Goal: Task Accomplishment & Management: Use online tool/utility

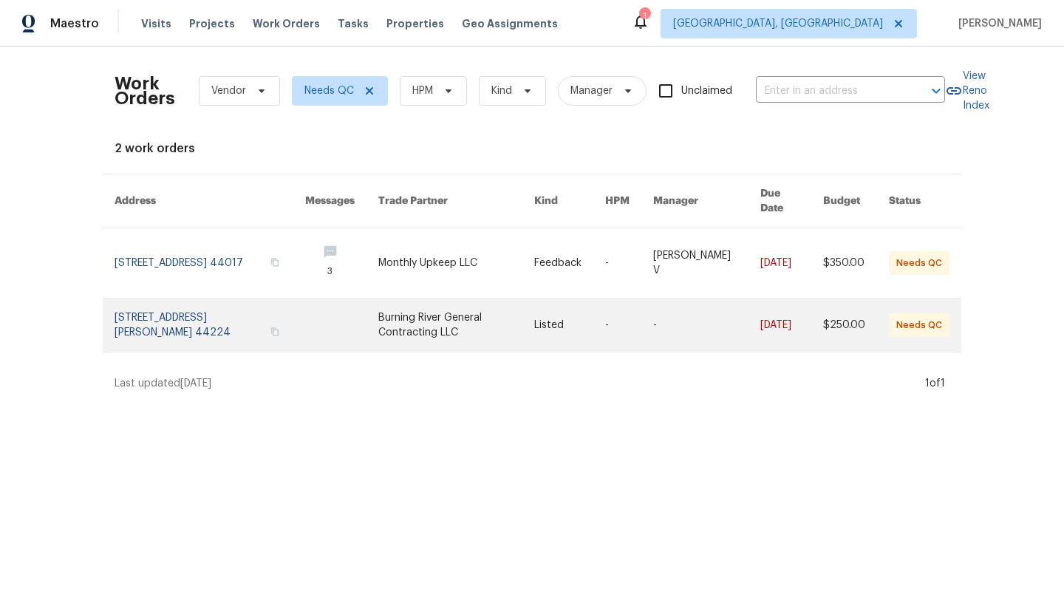
click at [143, 307] on link at bounding box center [210, 324] width 191 height 53
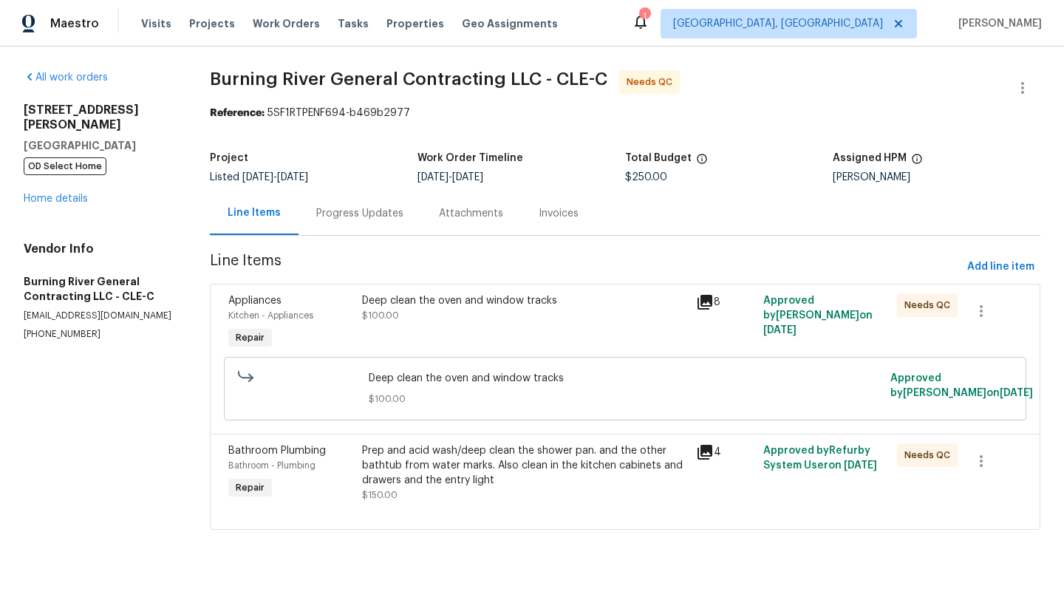
click at [441, 307] on div "Deep clean the oven and window tracks" at bounding box center [524, 300] width 325 height 15
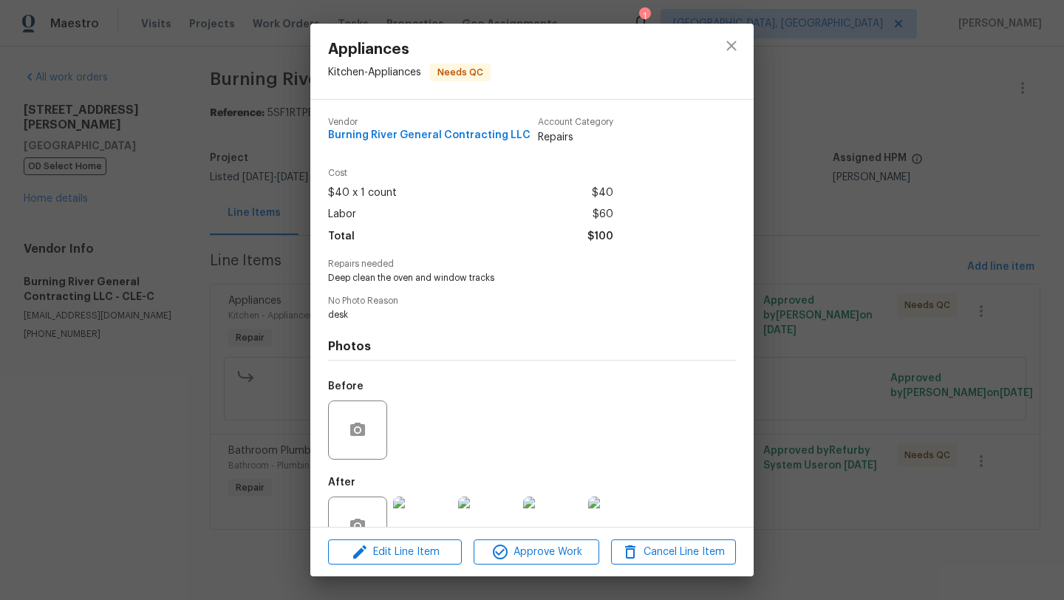
scroll to position [44, 0]
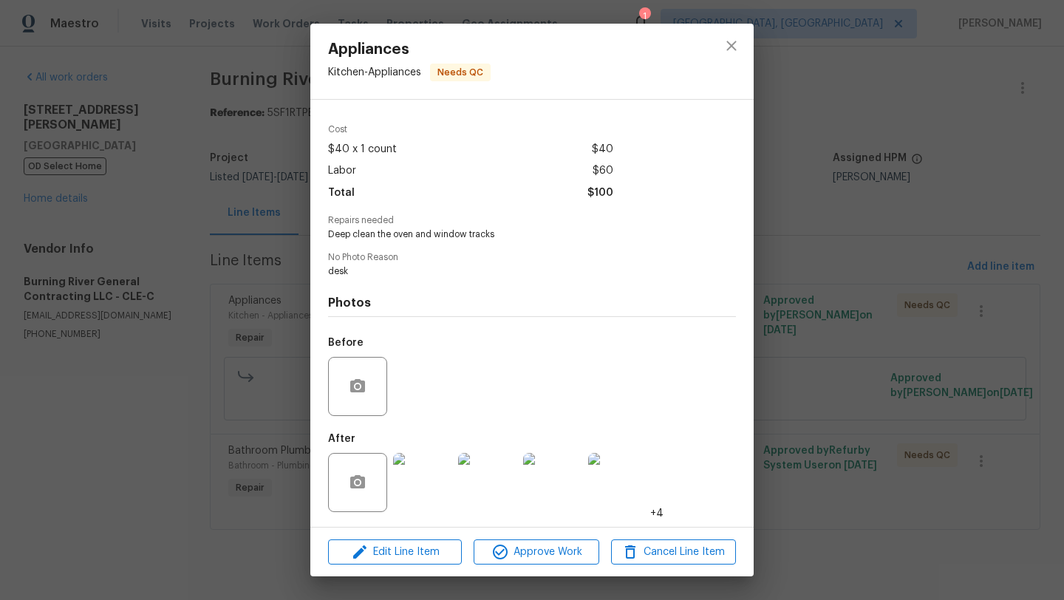
click at [421, 470] on img at bounding box center [422, 482] width 59 height 59
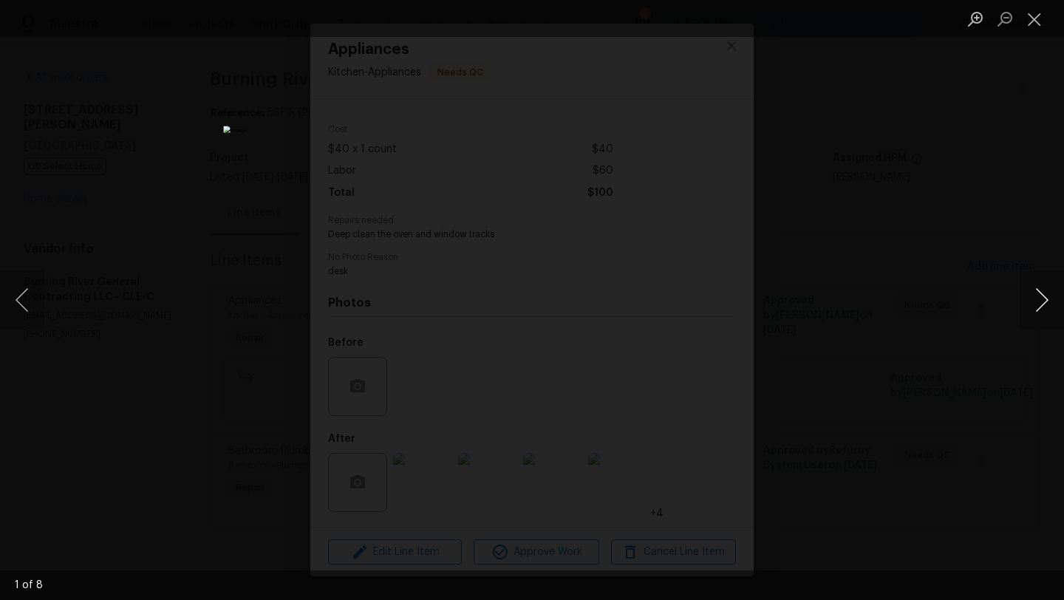
click at [1040, 304] on button "Next image" at bounding box center [1041, 299] width 44 height 59
click at [1040, 305] on button "Next image" at bounding box center [1041, 299] width 44 height 59
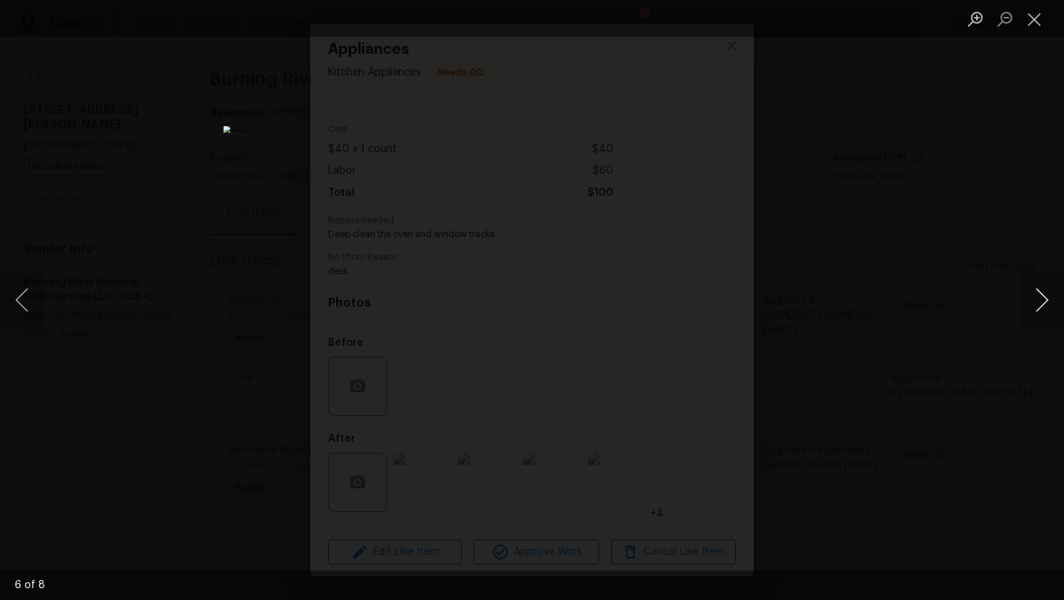
click at [1040, 305] on button "Next image" at bounding box center [1041, 299] width 44 height 59
click at [1031, 18] on button "Close lightbox" at bounding box center [1034, 19] width 30 height 26
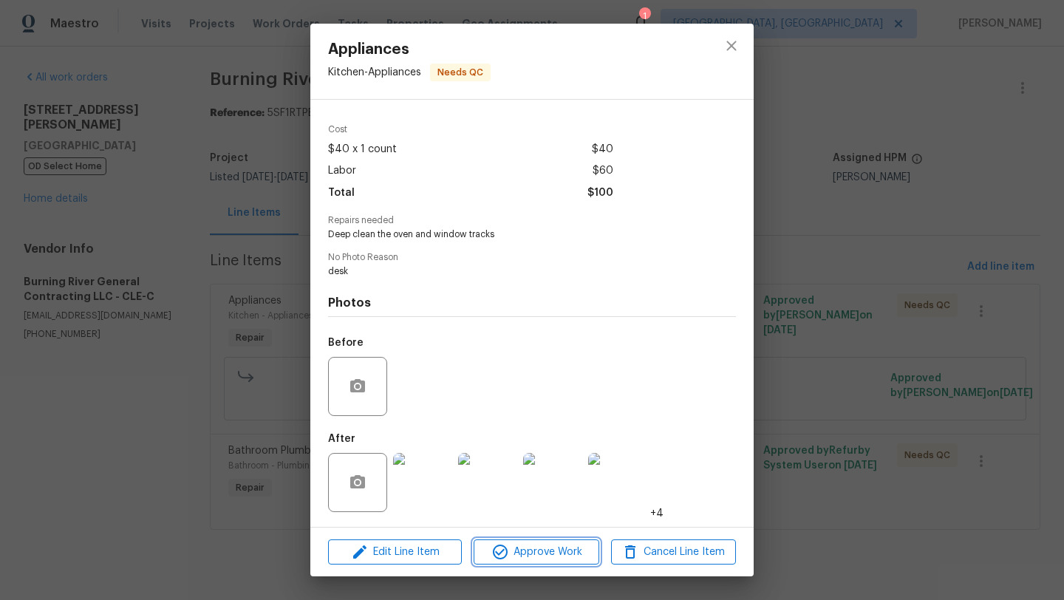
click at [511, 543] on span "Approve Work" at bounding box center [536, 552] width 116 height 18
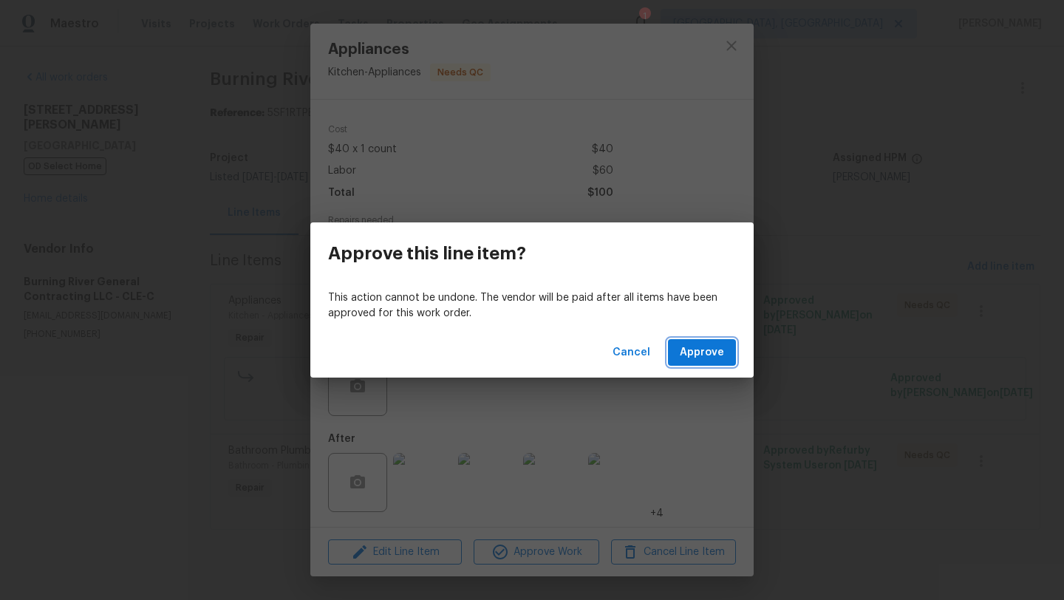
click at [673, 354] on button "Approve" at bounding box center [702, 352] width 68 height 27
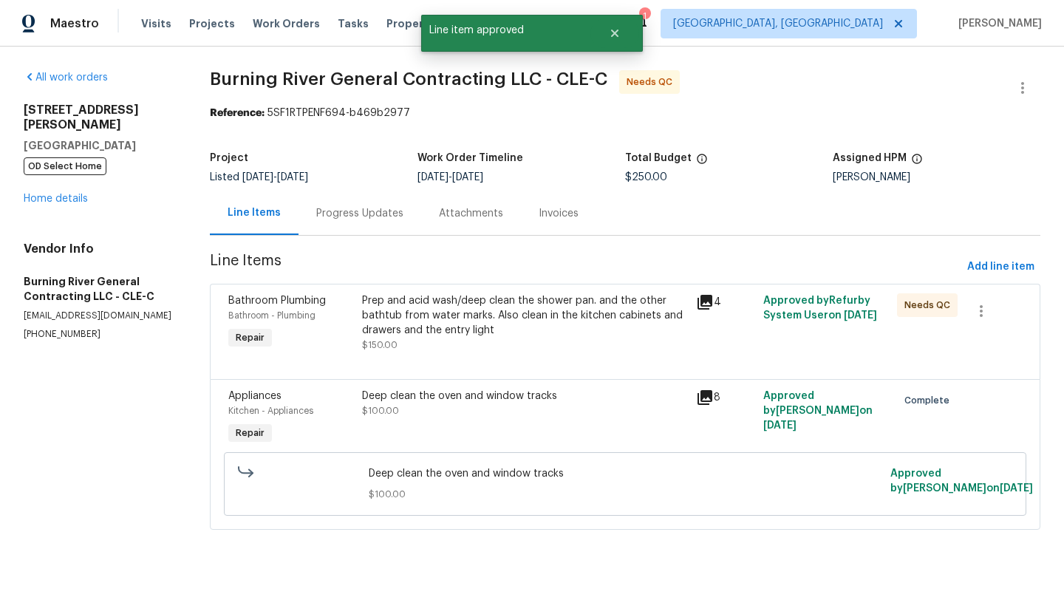
click at [454, 324] on div "Prep and acid wash/deep clean the shower pan. and the other bathtub from water …" at bounding box center [524, 315] width 325 height 44
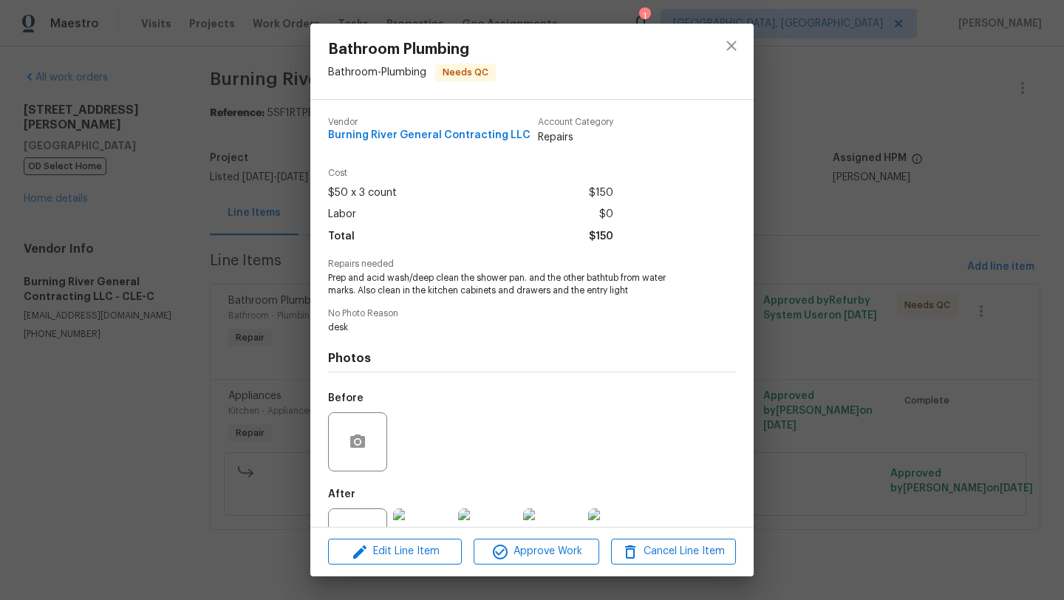
scroll to position [56, 0]
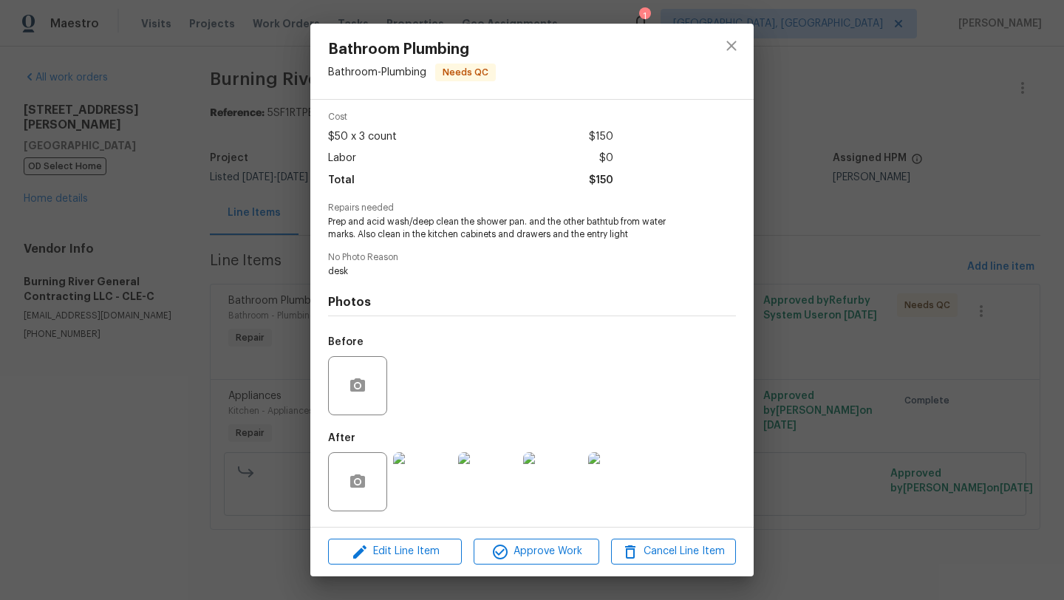
click at [423, 482] on img at bounding box center [422, 481] width 59 height 59
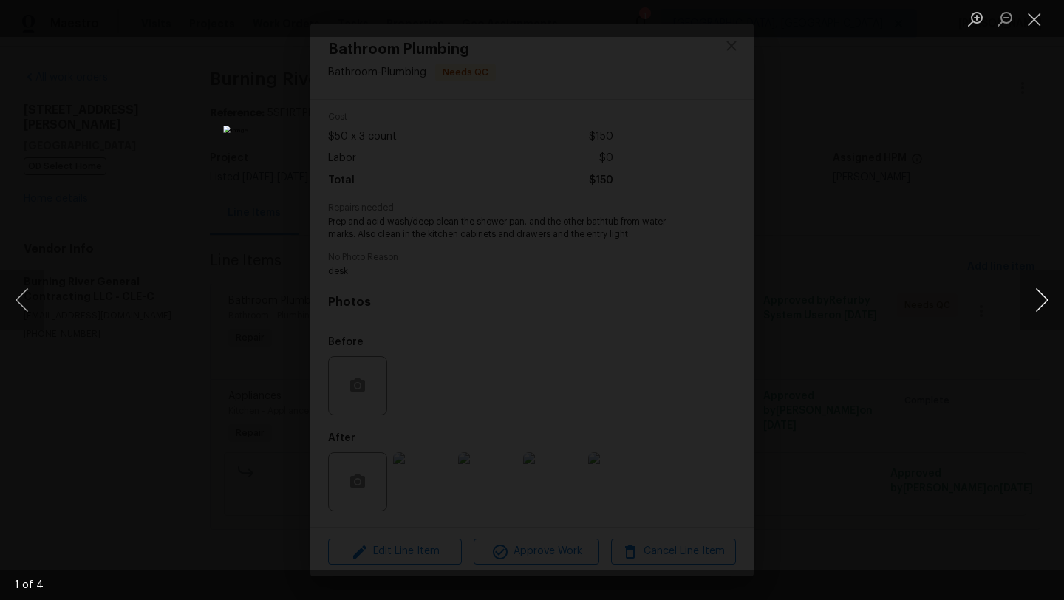
click at [1042, 303] on button "Next image" at bounding box center [1041, 299] width 44 height 59
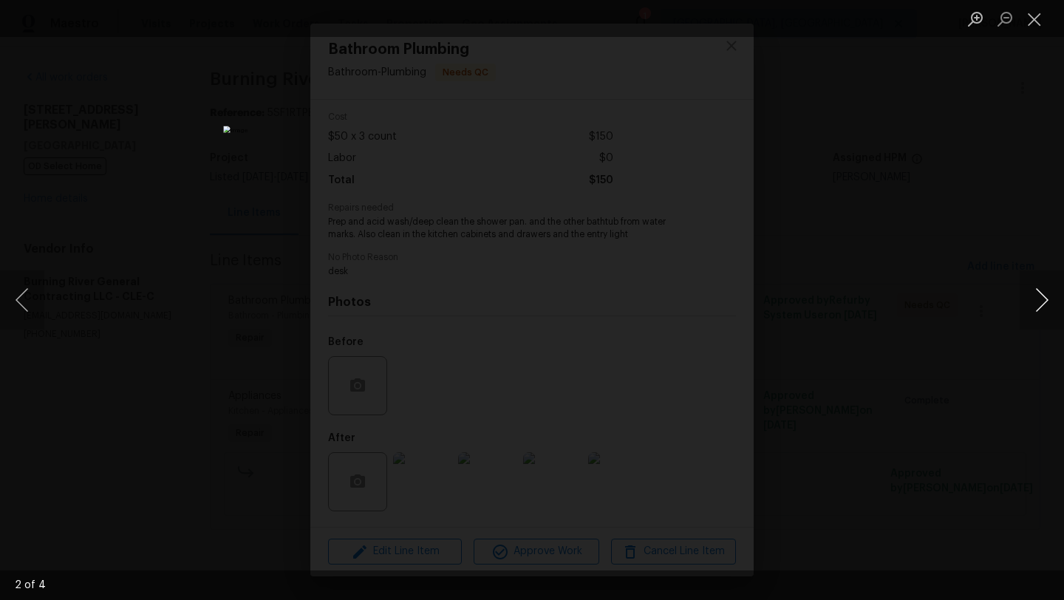
click at [1042, 303] on button "Next image" at bounding box center [1041, 299] width 44 height 59
click at [1032, 22] on button "Close lightbox" at bounding box center [1034, 19] width 30 height 26
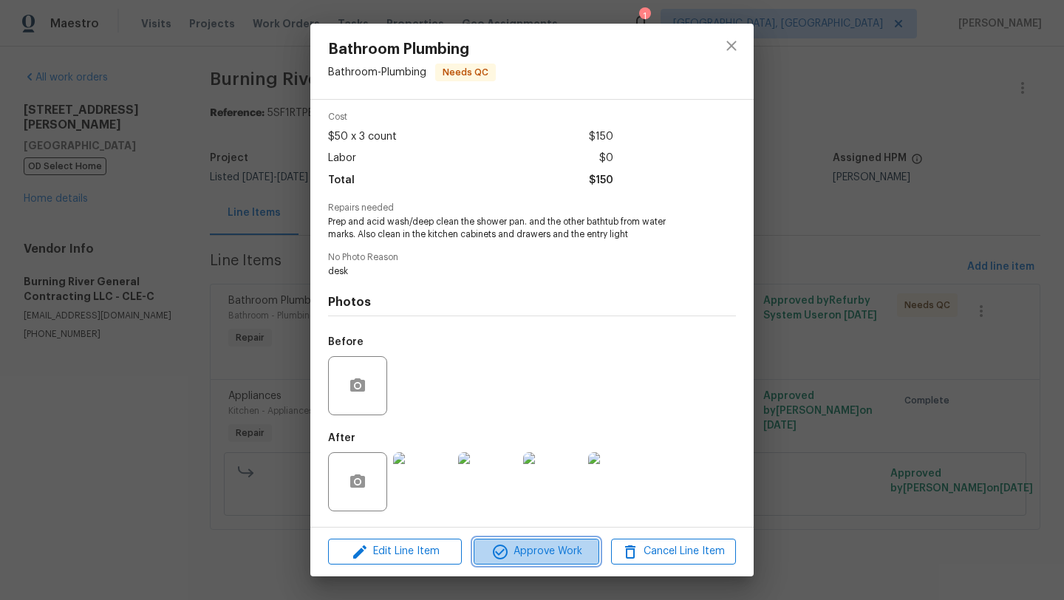
click at [556, 551] on span "Approve Work" at bounding box center [536, 551] width 116 height 18
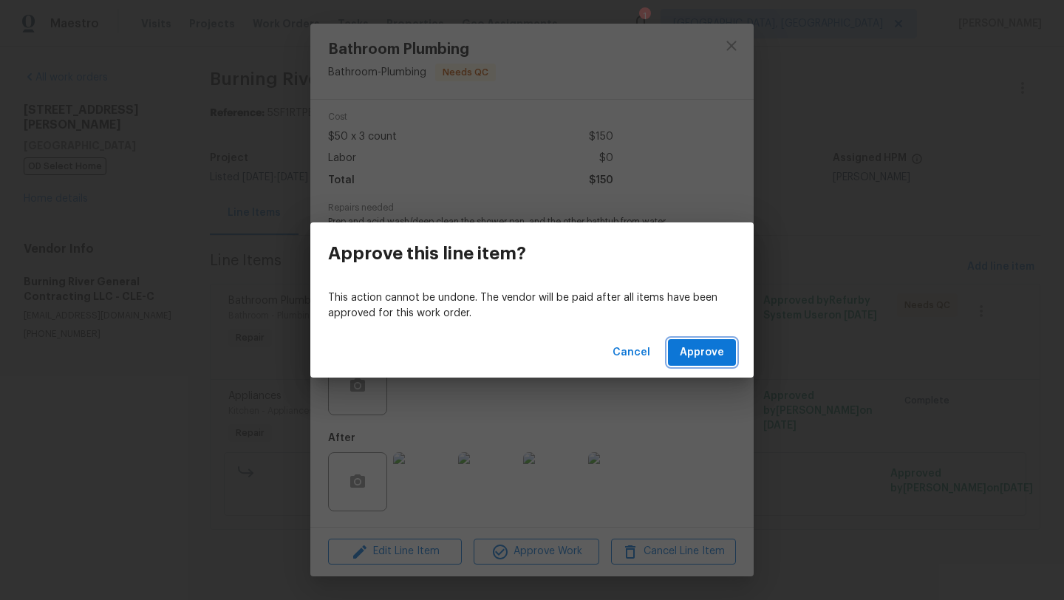
click at [688, 354] on span "Approve" at bounding box center [702, 353] width 44 height 18
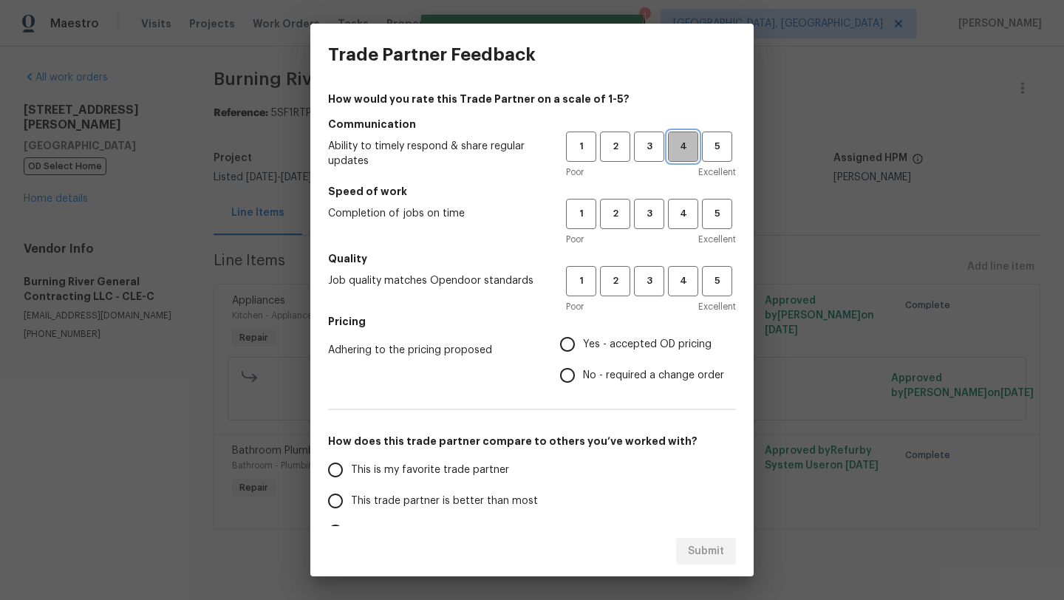
click at [680, 142] on span "4" at bounding box center [682, 146] width 27 height 17
click at [676, 219] on span "4" at bounding box center [682, 213] width 27 height 17
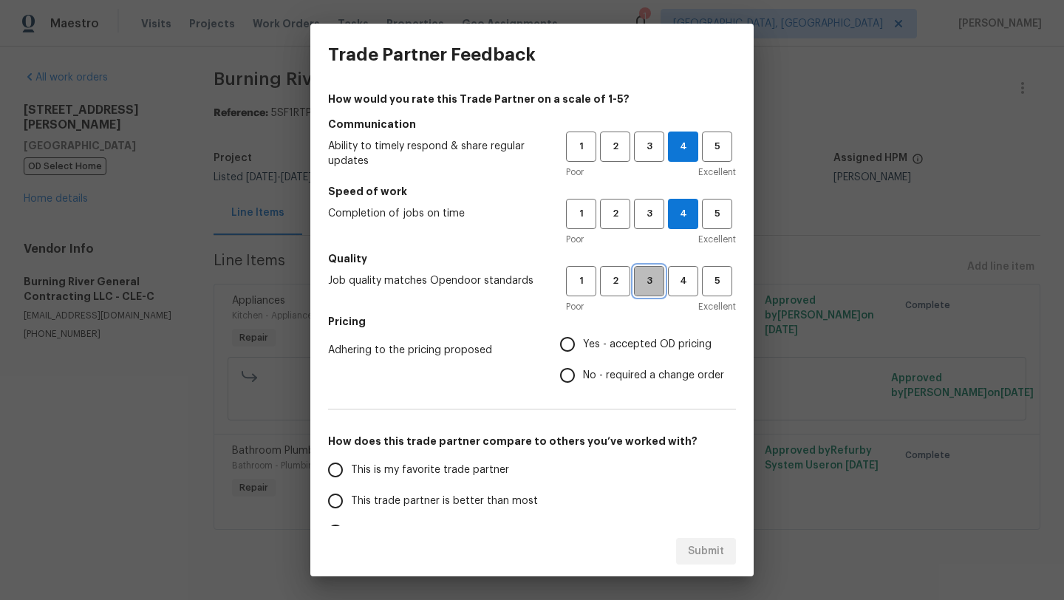
click at [652, 288] on span "3" at bounding box center [648, 281] width 27 height 17
click at [558, 345] on input "Yes - accepted OD pricing" at bounding box center [567, 344] width 31 height 31
radio input "true"
click at [404, 503] on span "This trade partner is better than most" at bounding box center [444, 501] width 187 height 16
click at [351, 503] on input "This trade partner is better than most" at bounding box center [335, 500] width 31 height 31
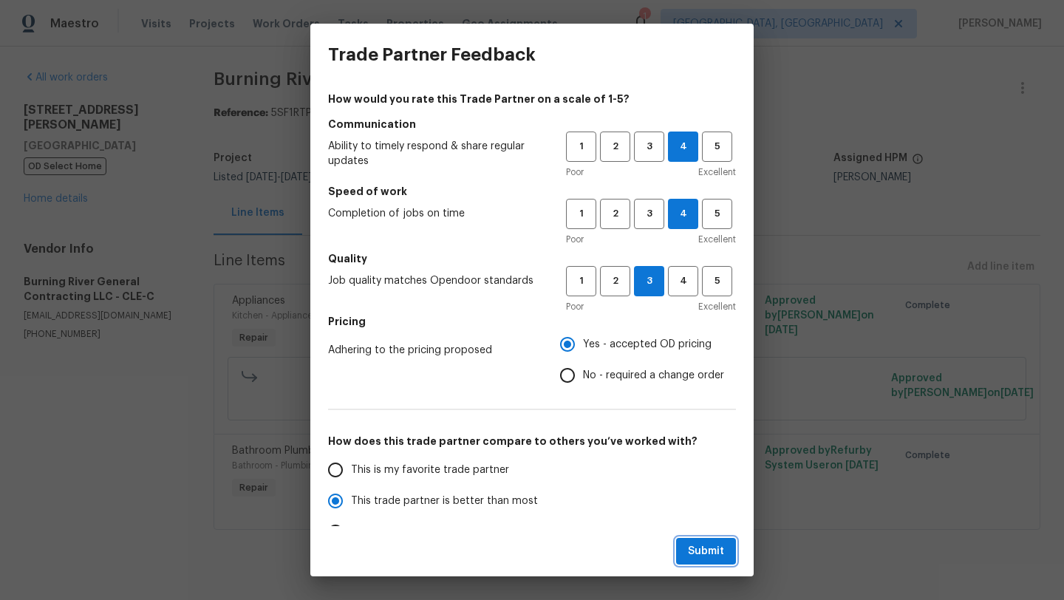
click at [697, 555] on span "Submit" at bounding box center [706, 551] width 36 height 18
radio input "true"
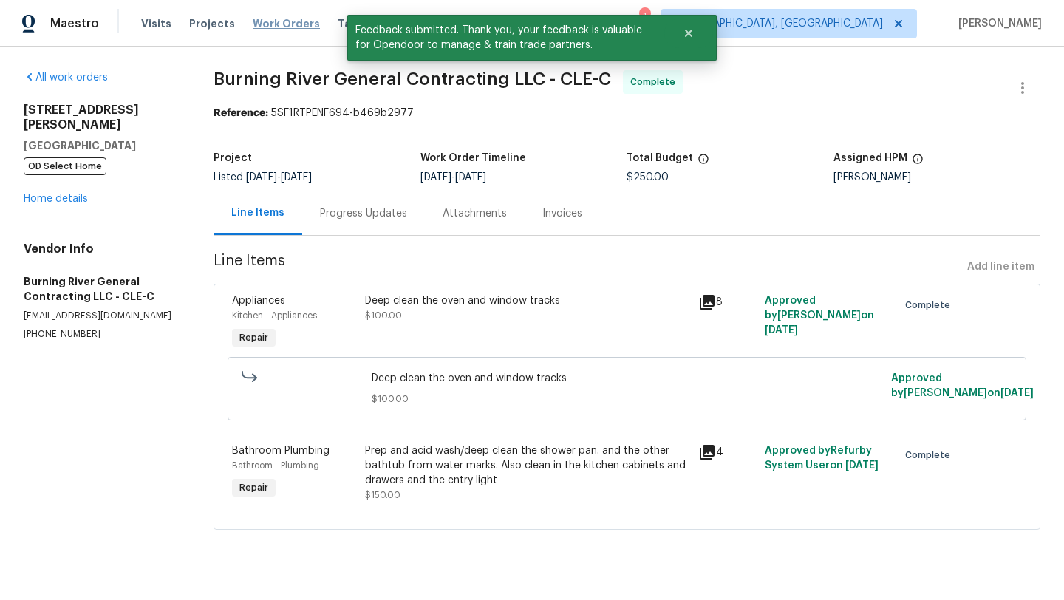
click at [291, 23] on span "Work Orders" at bounding box center [286, 23] width 67 height 15
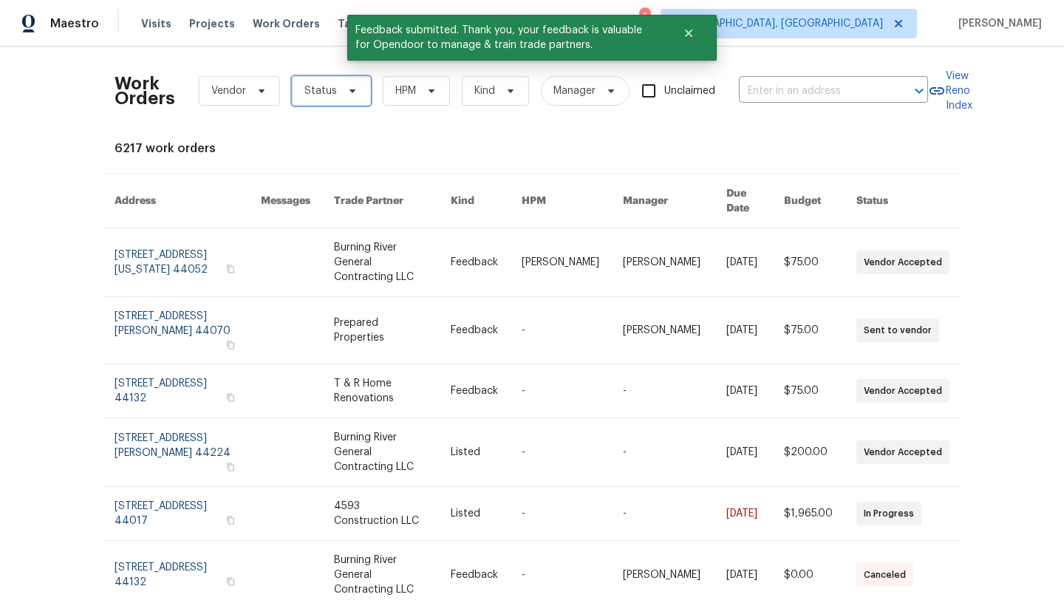
click at [320, 88] on span "Status" at bounding box center [320, 90] width 33 height 15
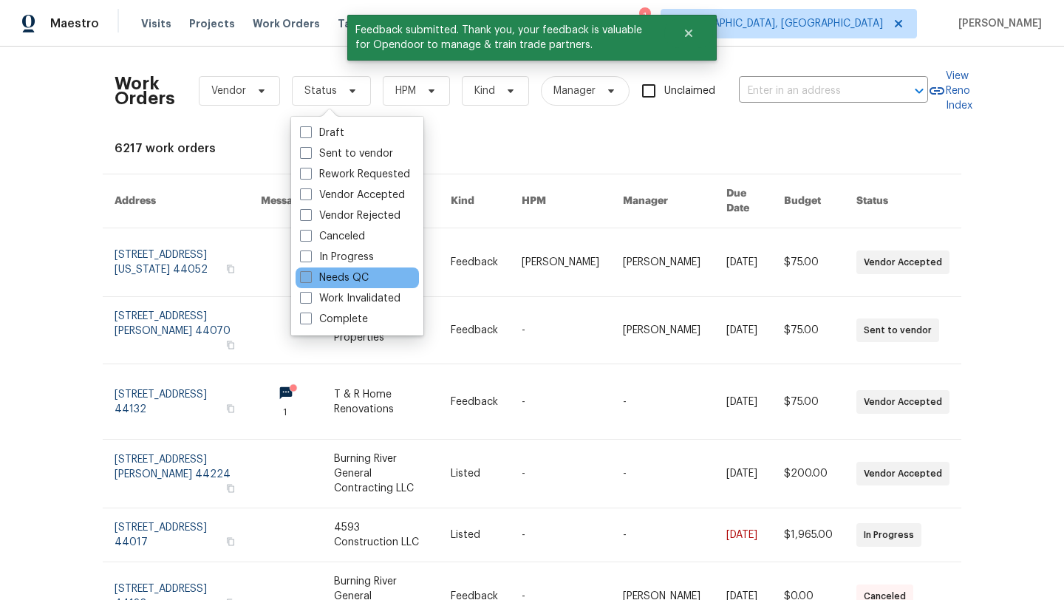
click at [304, 278] on span at bounding box center [306, 277] width 12 height 12
click at [304, 278] on input "Needs QC" at bounding box center [305, 275] width 10 height 10
checkbox input "true"
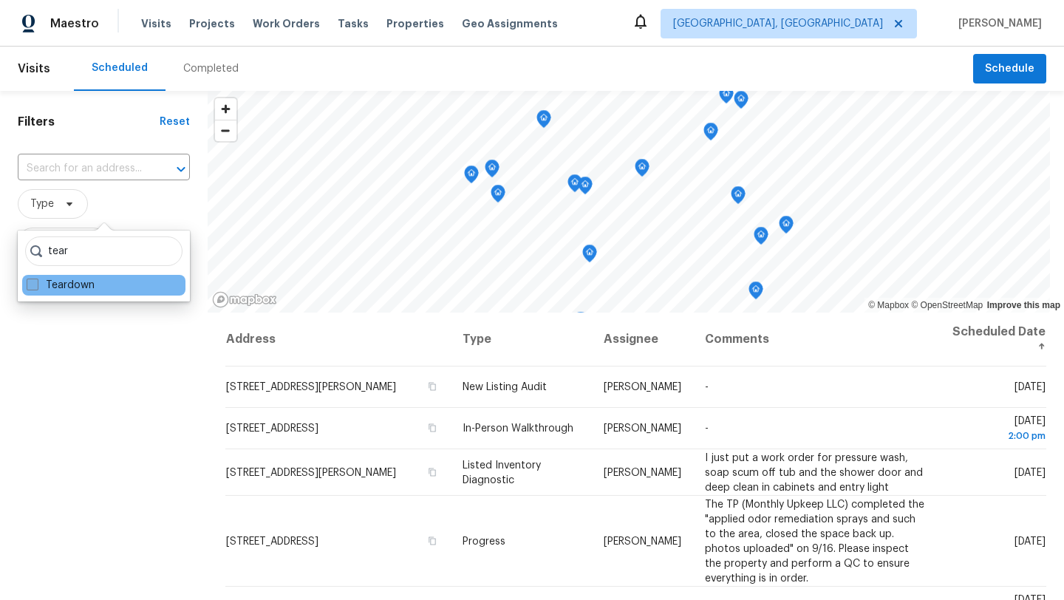
click at [33, 289] on span at bounding box center [33, 284] width 12 height 12
click at [33, 287] on input "Teardown" at bounding box center [32, 283] width 10 height 10
checkbox input "true"
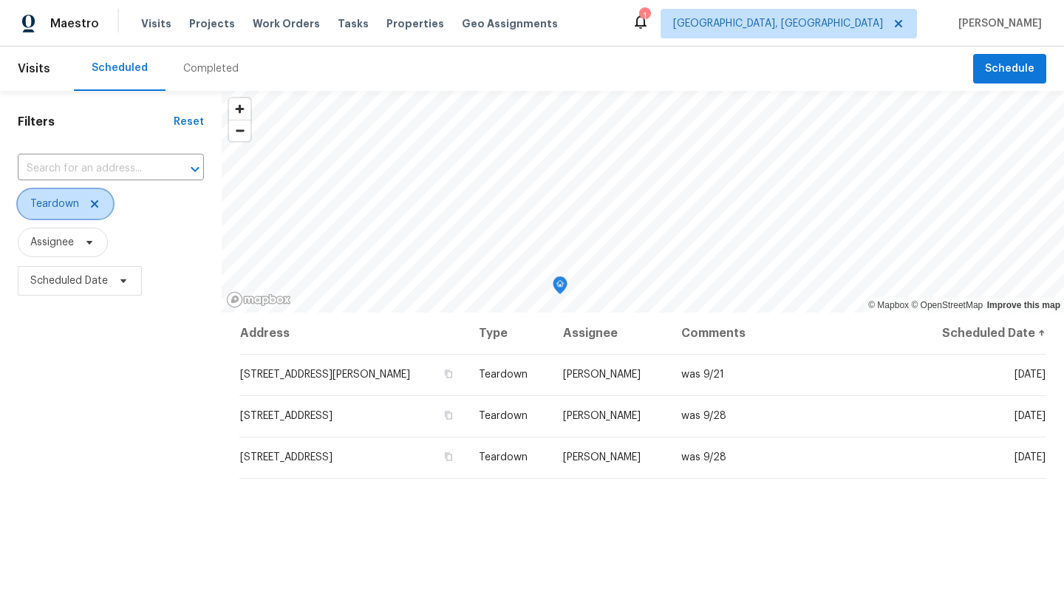
click at [95, 204] on icon at bounding box center [95, 204] width 12 height 12
